Goal: Information Seeking & Learning: Check status

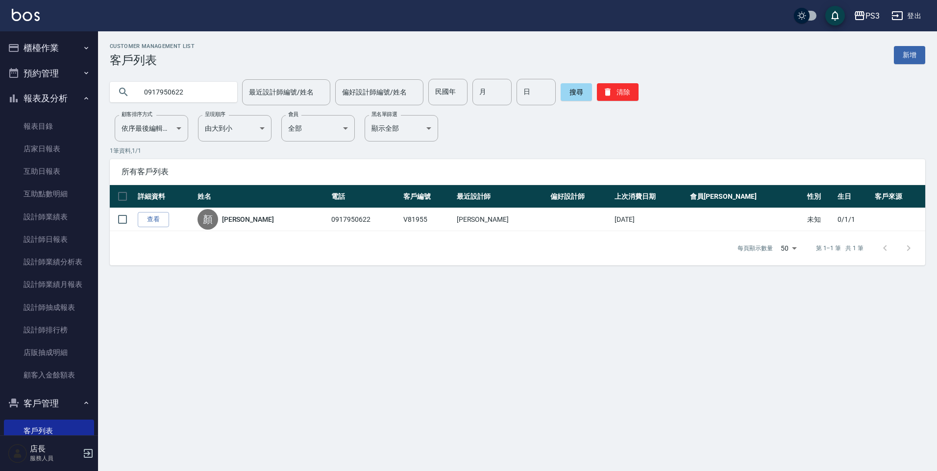
scroll to position [43, 0]
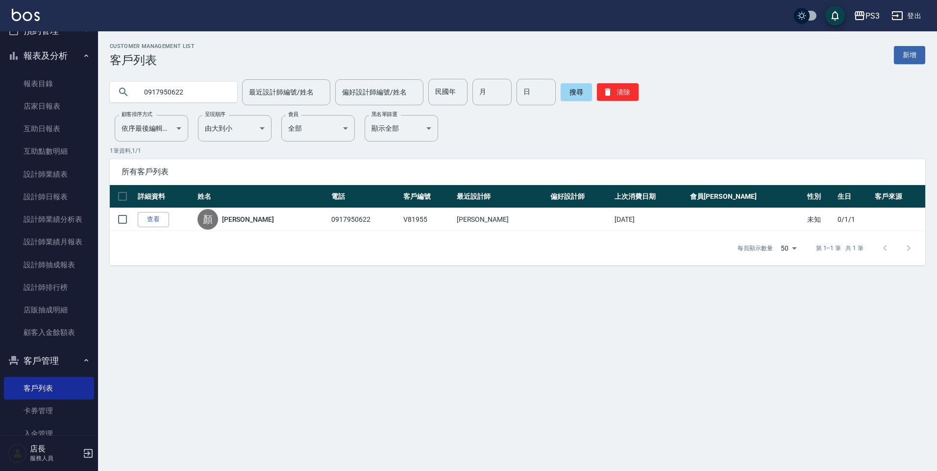
drag, startPoint x: 208, startPoint y: 85, endPoint x: 97, endPoint y: 84, distance: 110.2
click at [97, 84] on div "PS3 登出 櫃檯作業 打帳單 帳單列表 現金收支登錄 材料自購登錄 每日結帳 排班表 現場電腦打卡 預約管理 預約管理 單日預約紀錄 單週預約紀錄 報表及分…" at bounding box center [468, 235] width 937 height 471
type input "V"
type input "相成"
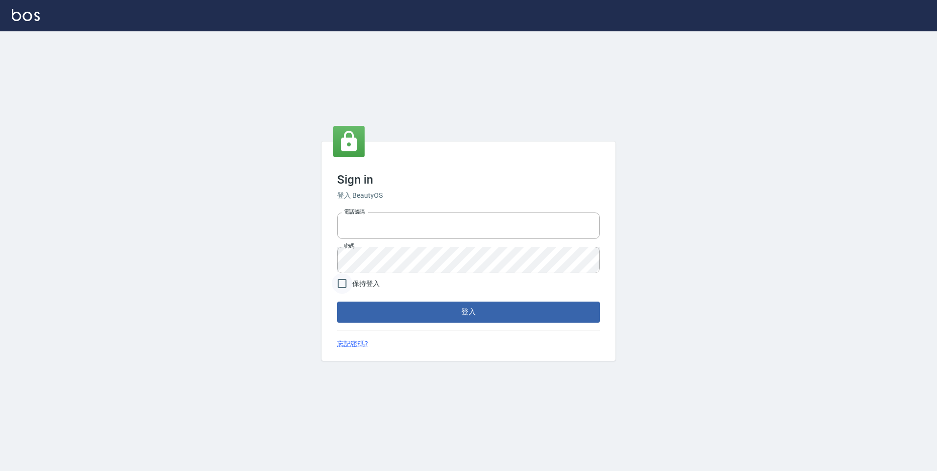
type input "0229521268"
click at [336, 288] on input "保持登入" at bounding box center [342, 283] width 21 height 21
checkbox input "true"
click at [350, 301] on form "電話號碼 0229521268 電話號碼 密碼 密碼 保持登入 登入" at bounding box center [468, 266] width 263 height 114
click at [351, 310] on button "登入" at bounding box center [468, 312] width 263 height 21
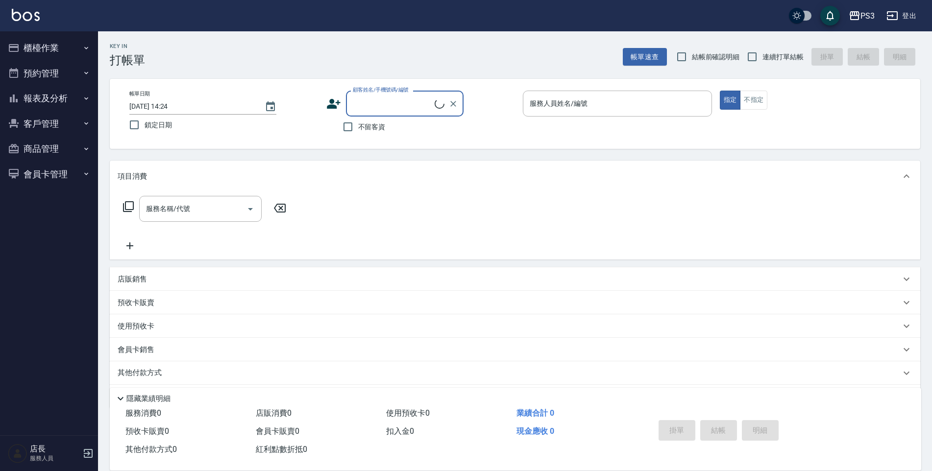
click at [46, 118] on button "客戶管理" at bounding box center [49, 123] width 90 height 25
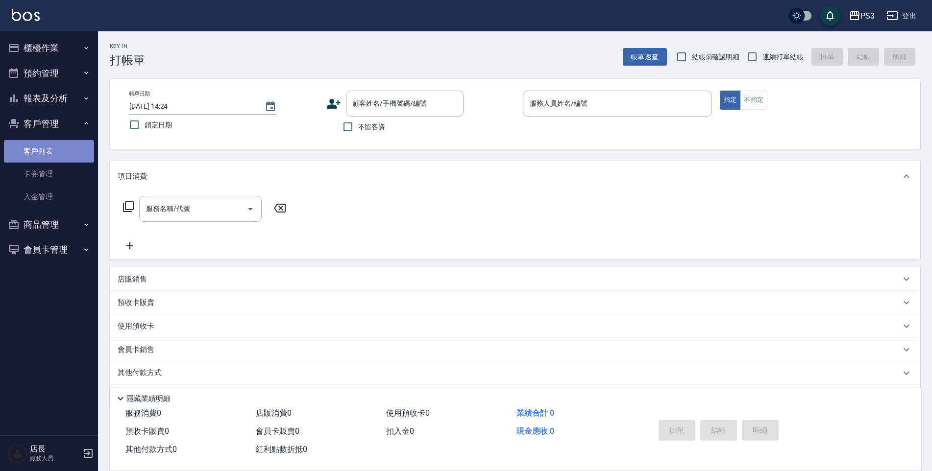
click at [53, 153] on link "客戶列表" at bounding box center [49, 151] width 90 height 23
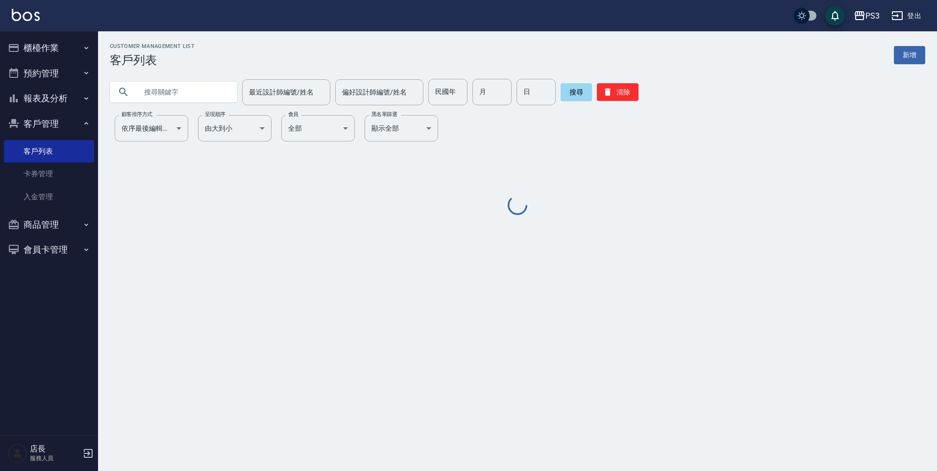
drag, startPoint x: 204, startPoint y: 102, endPoint x: 216, endPoint y: 104, distance: 11.8
click at [204, 102] on input "text" at bounding box center [183, 92] width 92 height 26
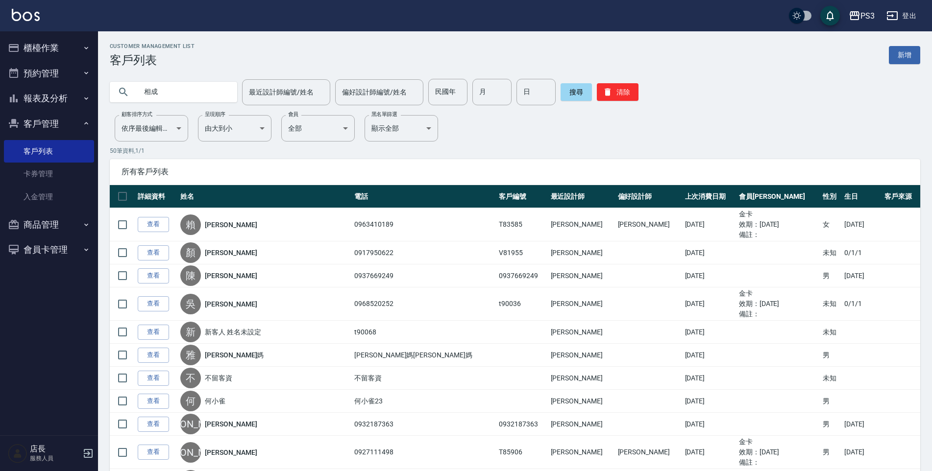
type input "相成"
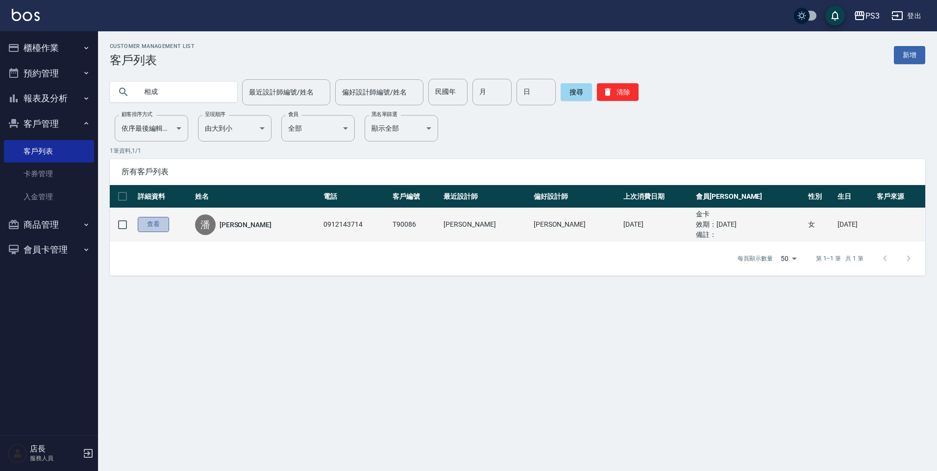
click at [150, 221] on link "查看" at bounding box center [153, 224] width 31 height 15
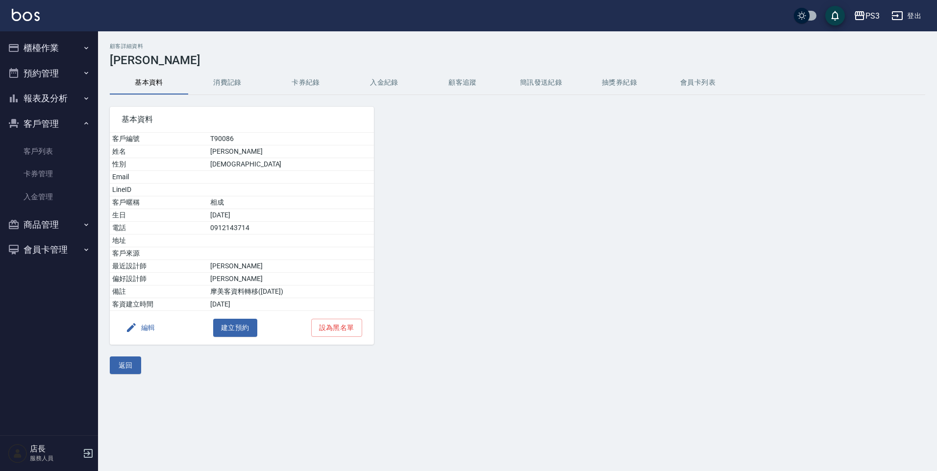
click at [218, 95] on hr at bounding box center [517, 95] width 815 height 0
click at [220, 89] on button "消費記錄" at bounding box center [227, 83] width 78 height 24
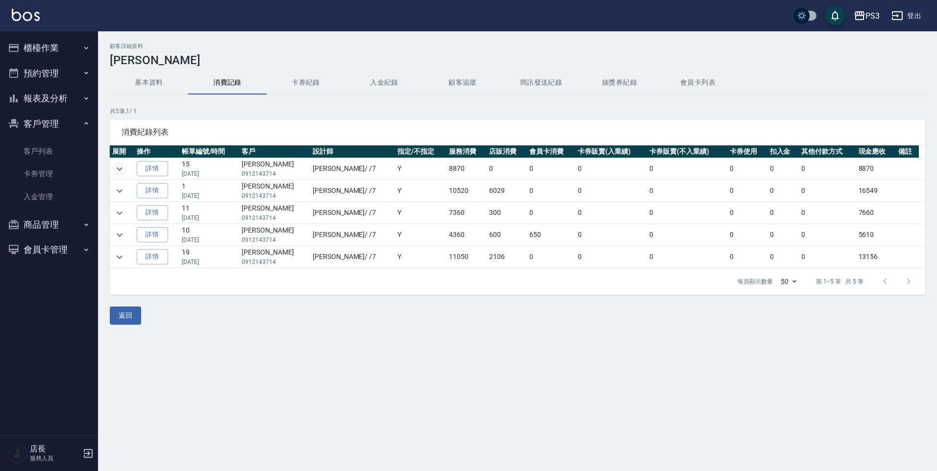
click at [126, 172] on button "expand row" at bounding box center [119, 169] width 15 height 15
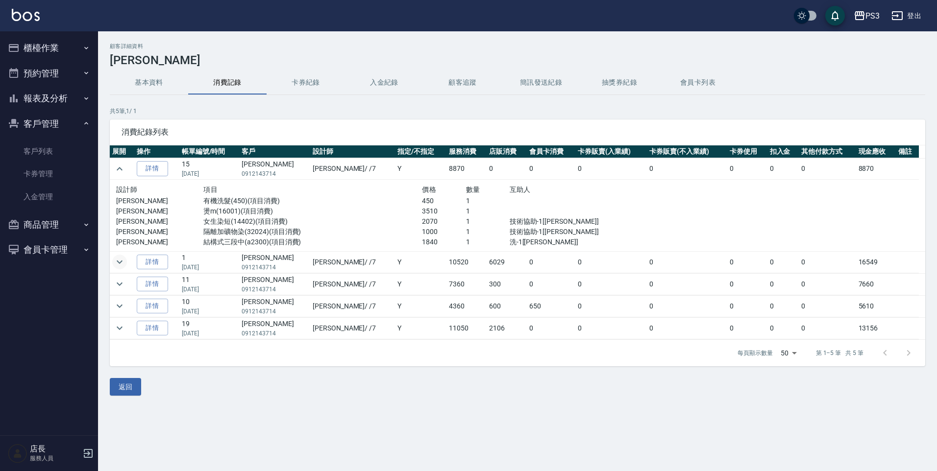
click at [121, 264] on icon "expand row" at bounding box center [120, 262] width 12 height 12
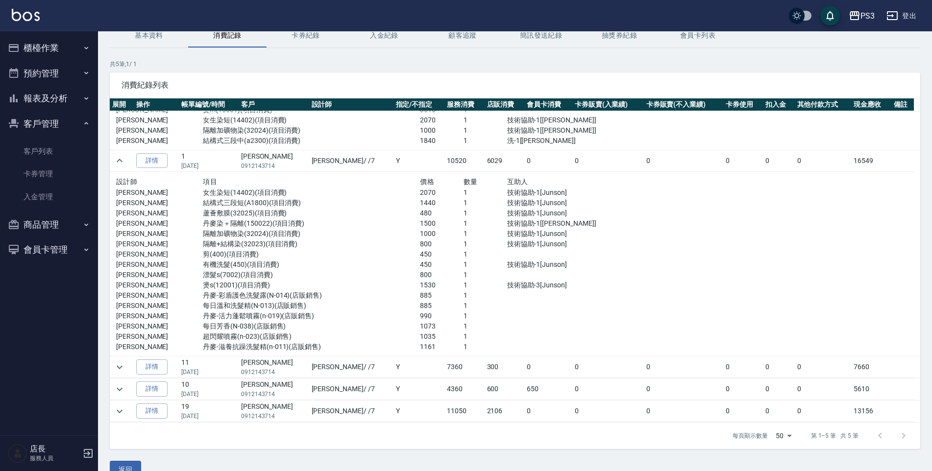
scroll to position [49, 0]
